Goal: Share content: Share content

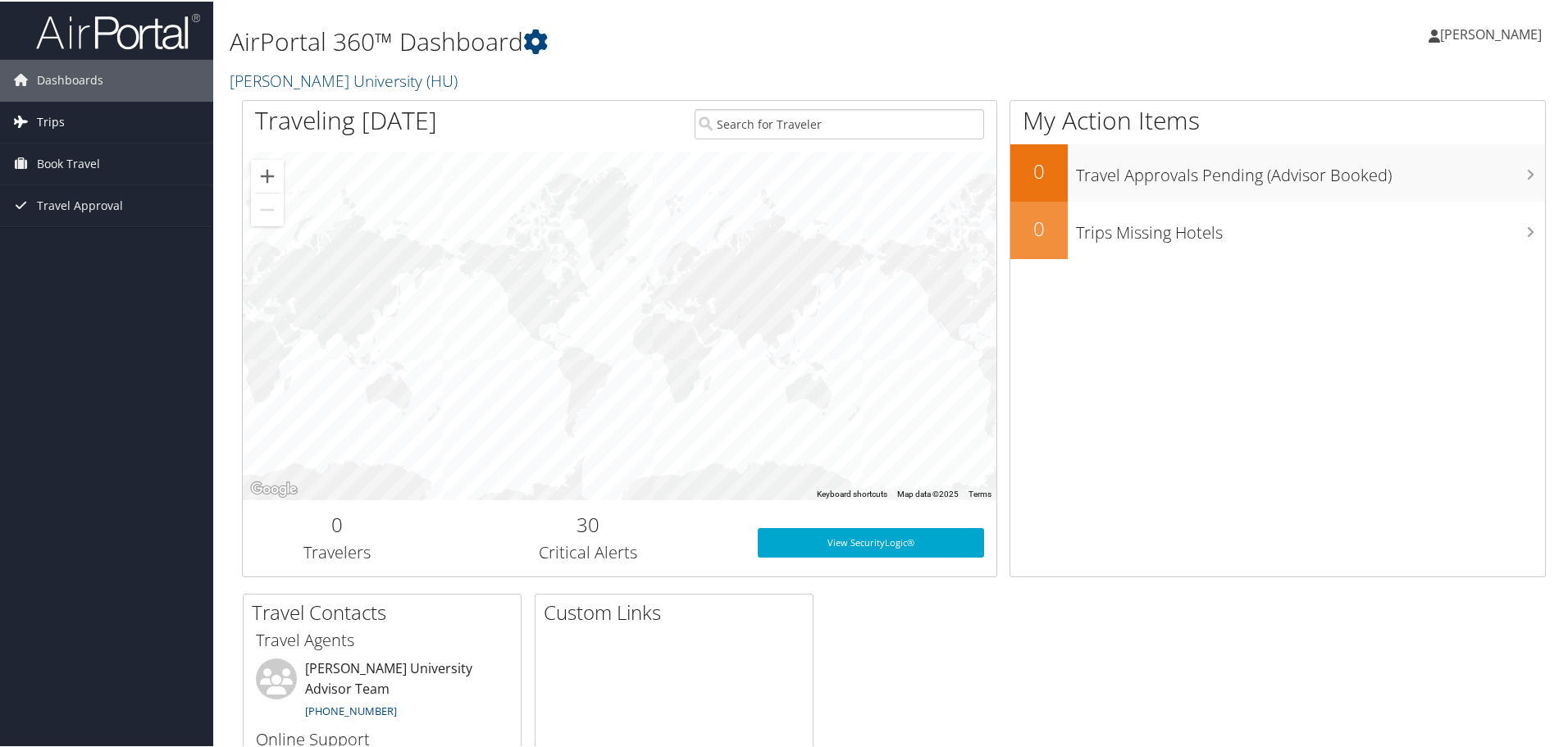
click at [41, 120] on span "Trips" at bounding box center [51, 120] width 28 height 41
click at [60, 146] on link "Current/Future Trips" at bounding box center [107, 153] width 213 height 25
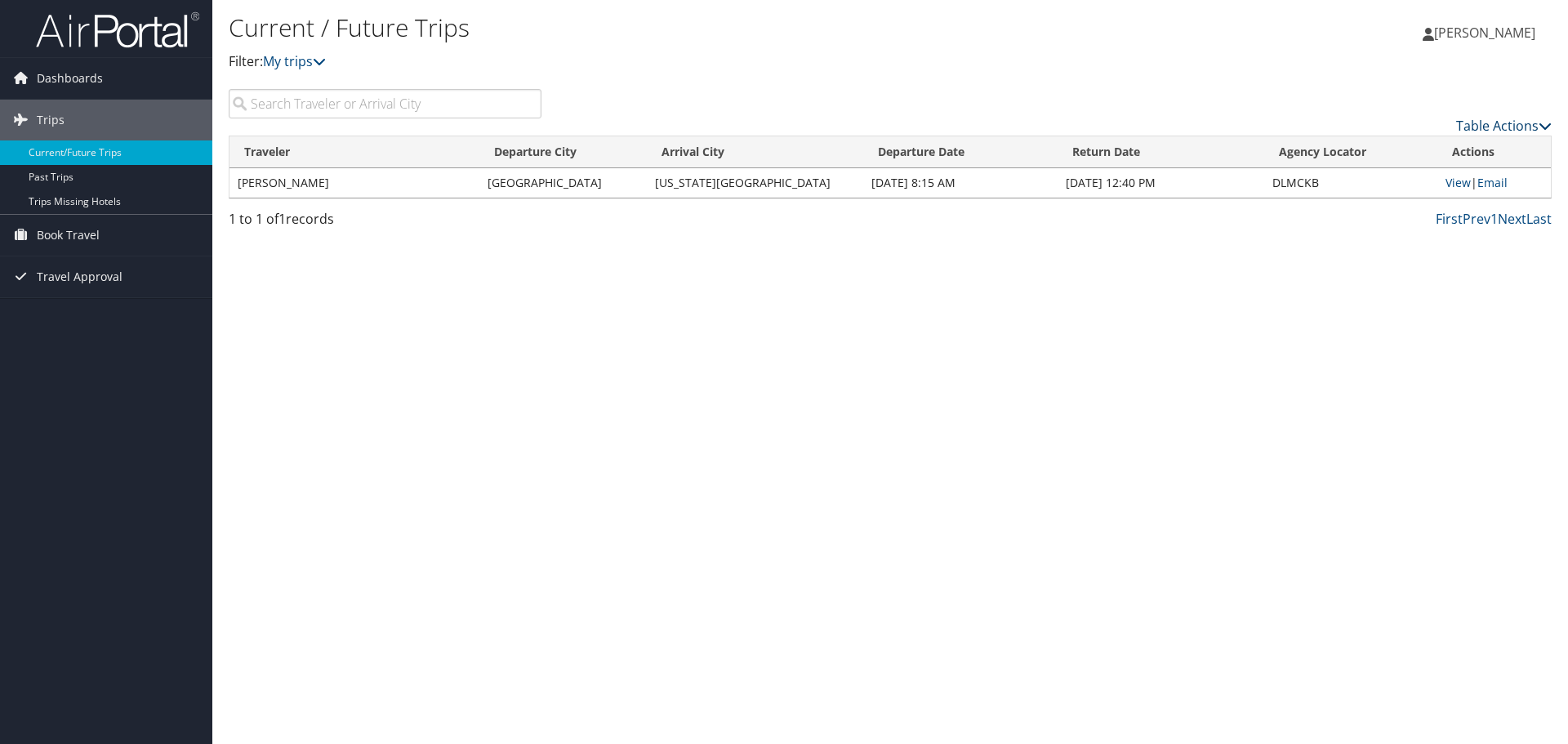
click at [1543, 123] on icon at bounding box center [1545, 126] width 13 height 13
click at [1313, 91] on div at bounding box center [784, 372] width 1568 height 744
click at [1452, 184] on link "View" at bounding box center [1458, 182] width 25 height 15
click at [1501, 181] on link "Email" at bounding box center [1492, 182] width 30 height 15
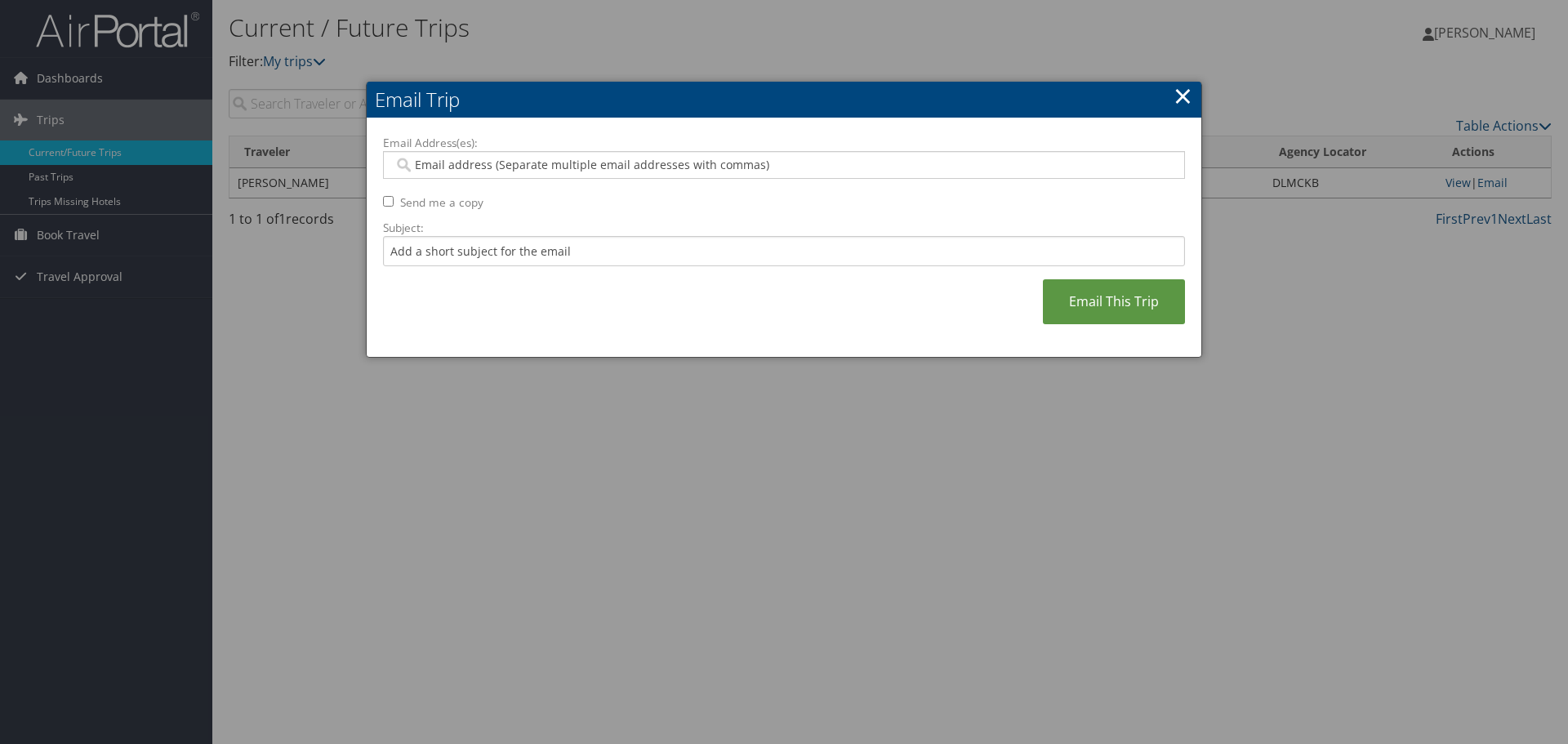
click at [388, 199] on input "Send me a copy" at bounding box center [388, 201] width 11 height 11
checkbox input "true"
click at [691, 168] on input "Email Address(es):" at bounding box center [784, 164] width 780 height 16
type input "cemdds.07@gmail.com"
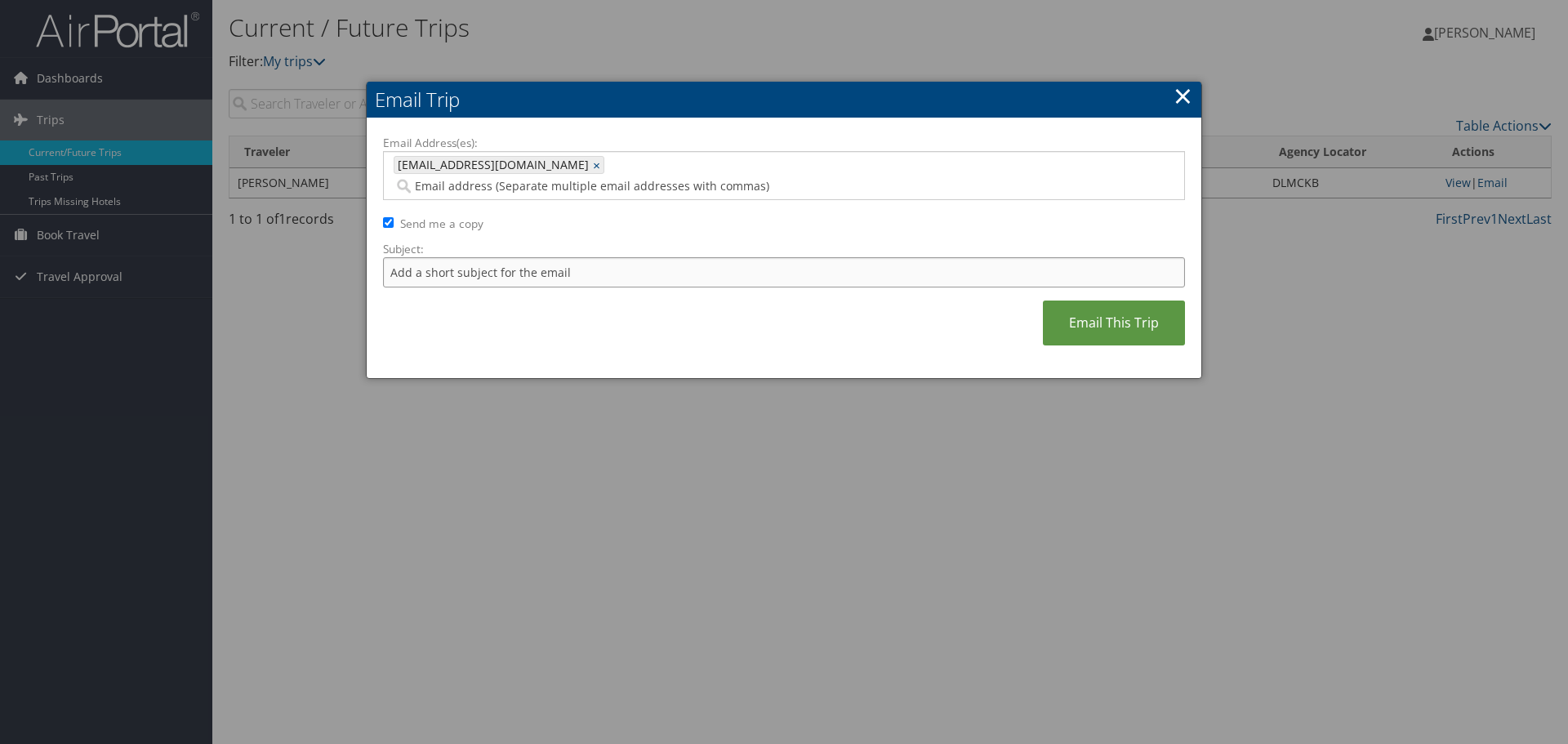
click at [591, 257] on input "Subject:" at bounding box center [784, 272] width 802 height 30
click at [494, 257] on input "Subject:" at bounding box center [784, 272] width 802 height 30
type input "BFACA Flight"
click at [1118, 303] on link "Email This Trip" at bounding box center [1114, 323] width 142 height 45
